Goal: Information Seeking & Learning: Learn about a topic

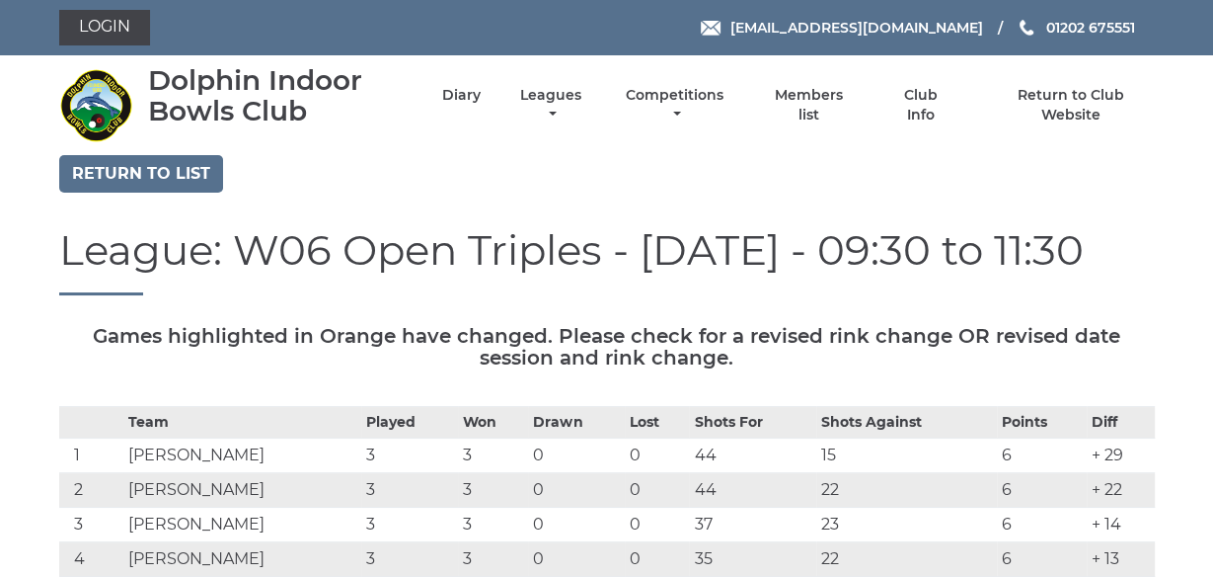
click at [551, 98] on link "Leagues" at bounding box center [550, 107] width 71 height 39
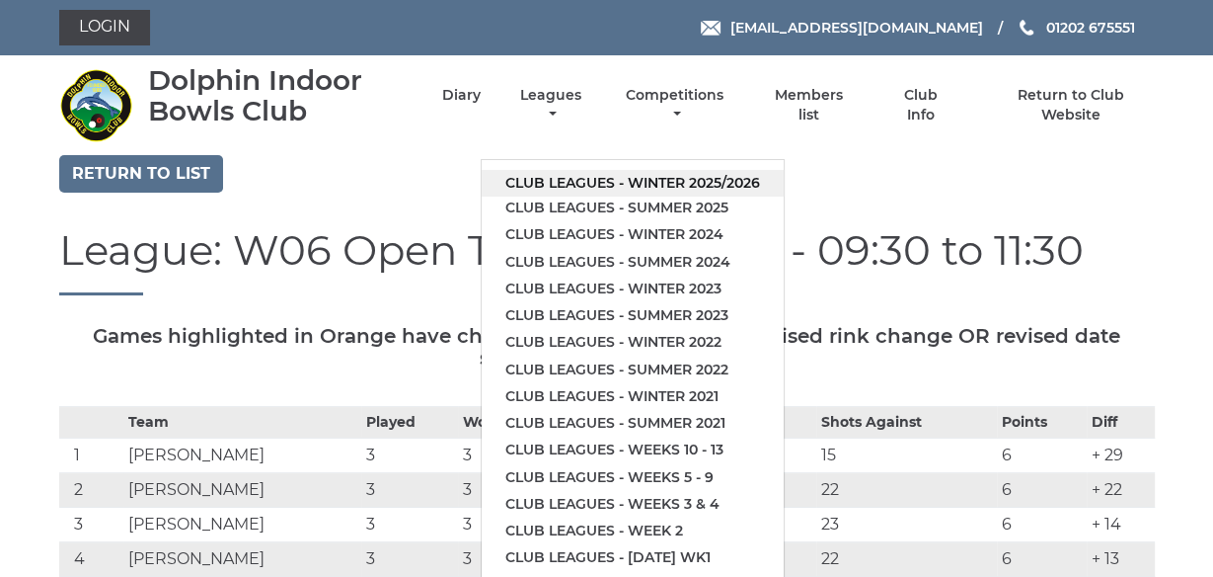
click at [580, 181] on link "Club leagues - Winter 2025/2026" at bounding box center [633, 183] width 302 height 27
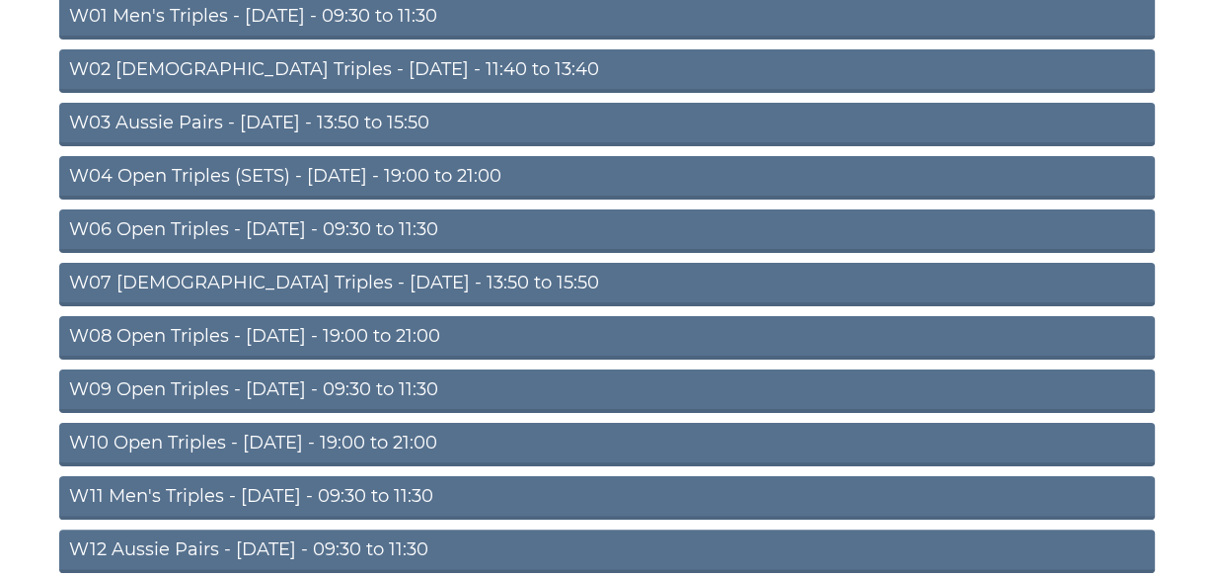
scroll to position [284, 0]
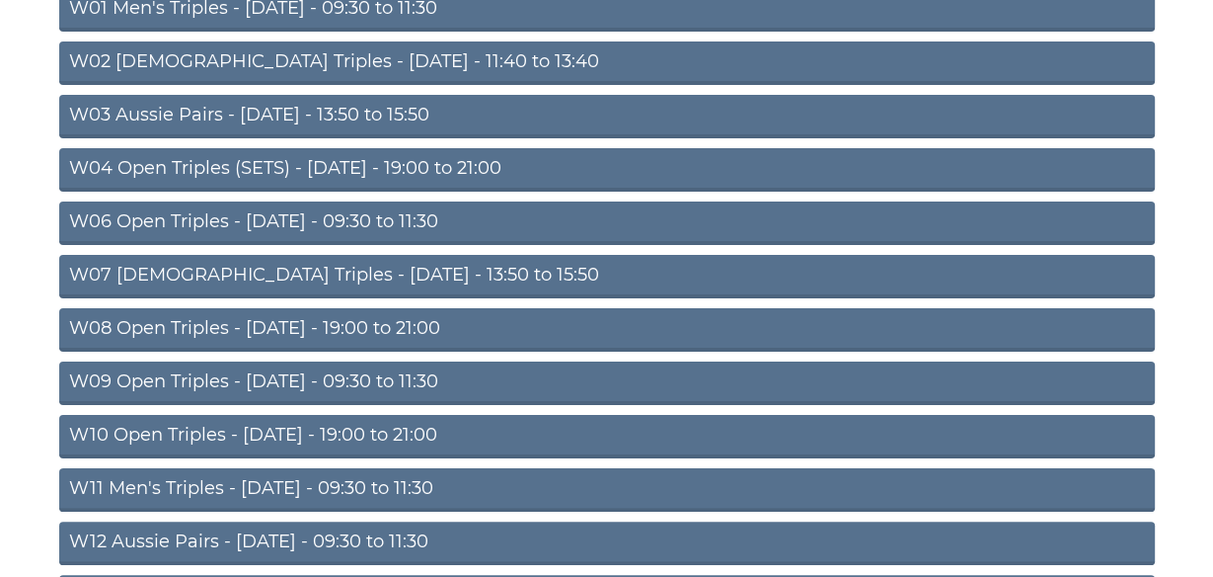
click at [271, 482] on link "W11 Men's Triples - [DATE] - 09:30 to 11:30" at bounding box center [607, 489] width 1096 height 43
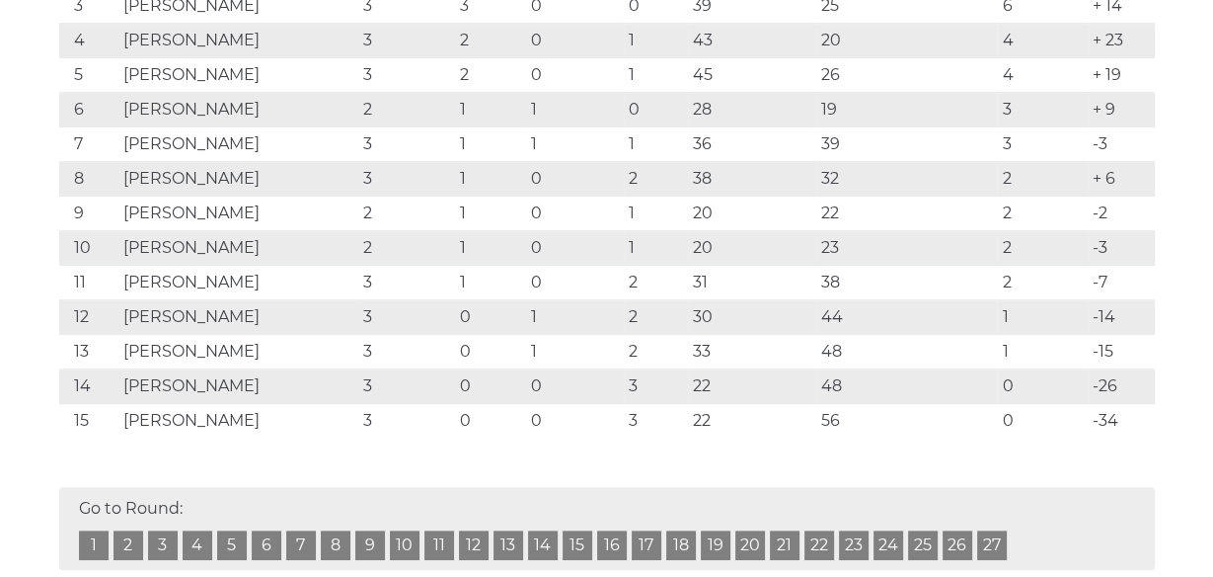
scroll to position [516, 0]
